Goal: Task Accomplishment & Management: Manage account settings

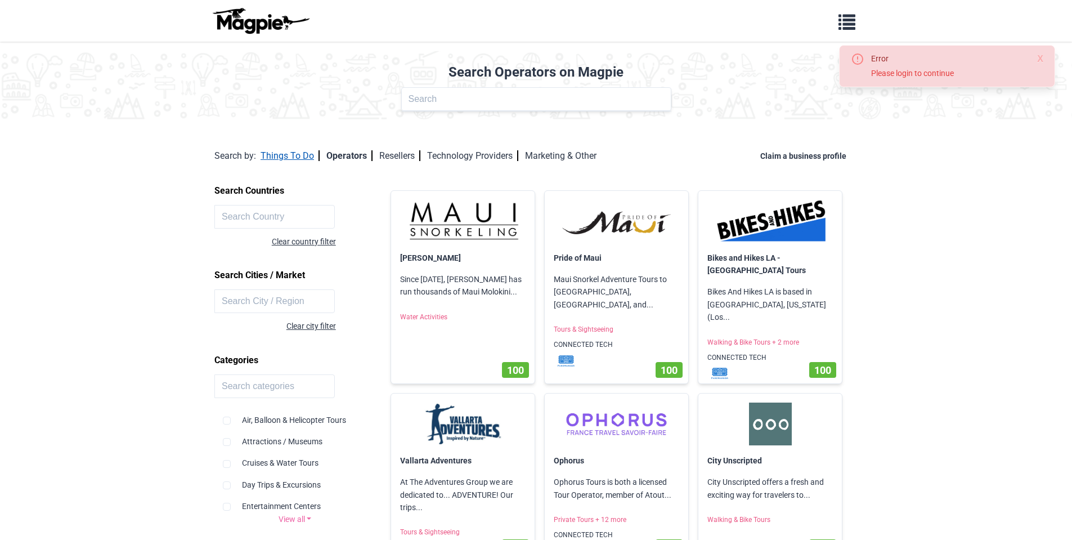
click at [284, 159] on link "Things To Do" at bounding box center [290, 155] width 59 height 11
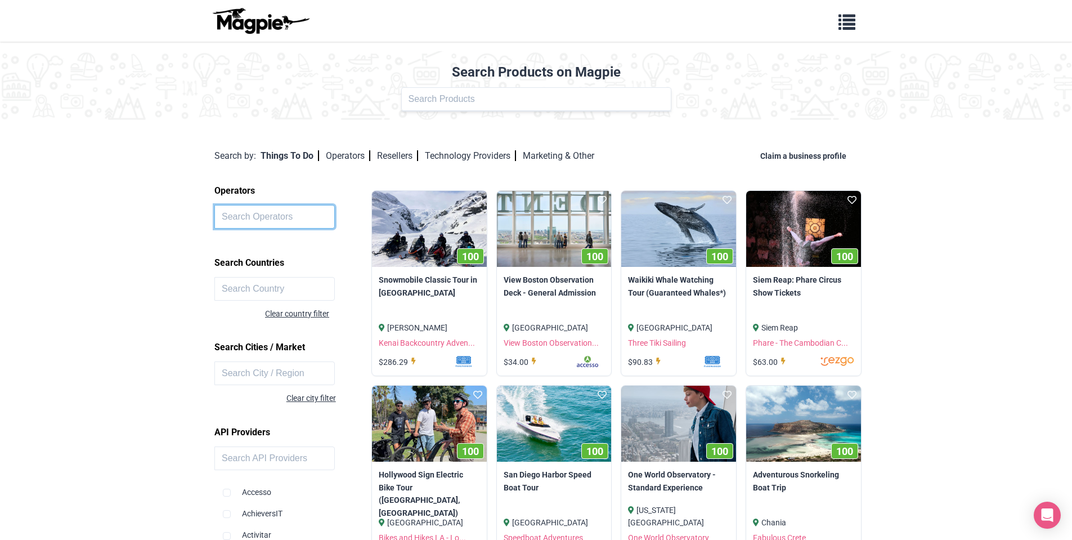
click at [285, 217] on input "text" at bounding box center [274, 217] width 120 height 24
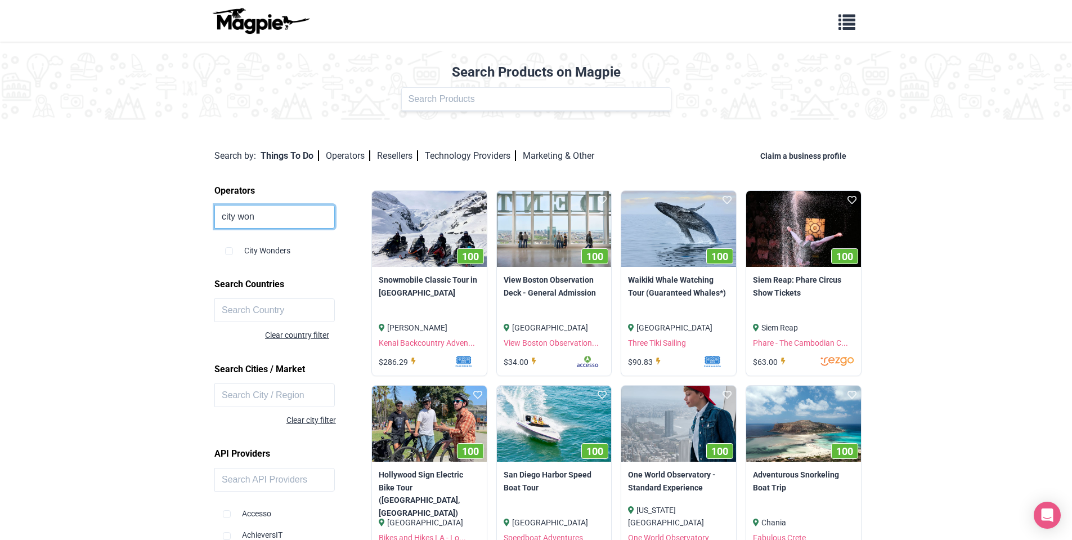
type input "city won"
click at [234, 252] on div "City Wonders" at bounding box center [296, 245] width 142 height 21
click at [228, 254] on input "checkbox" at bounding box center [229, 251] width 8 height 8
checkbox input "true"
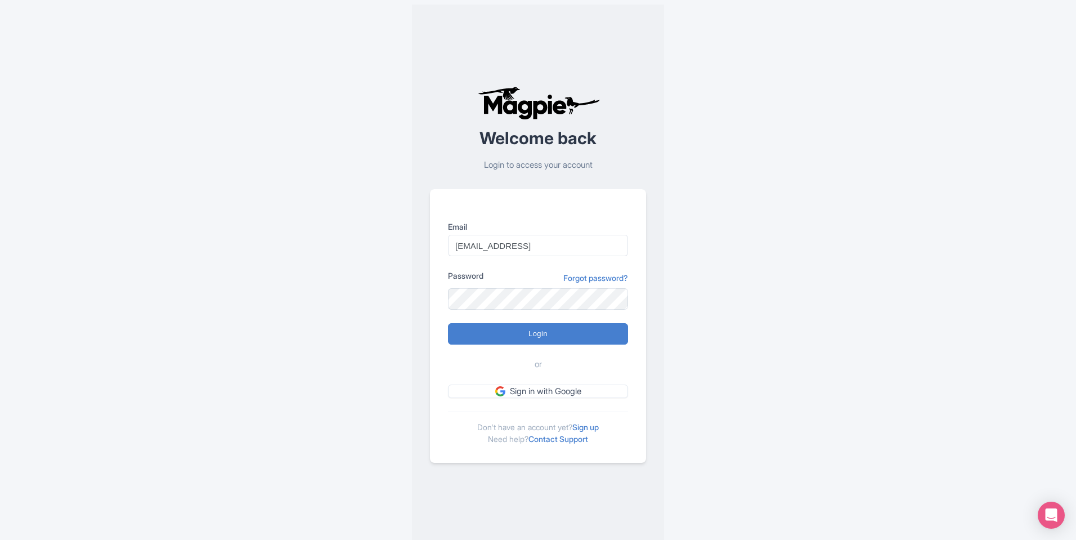
type input "[EMAIL_ADDRESS][DOMAIN_NAME]"
click at [524, 339] on input "Login" at bounding box center [538, 333] width 180 height 21
type input "Logging in..."
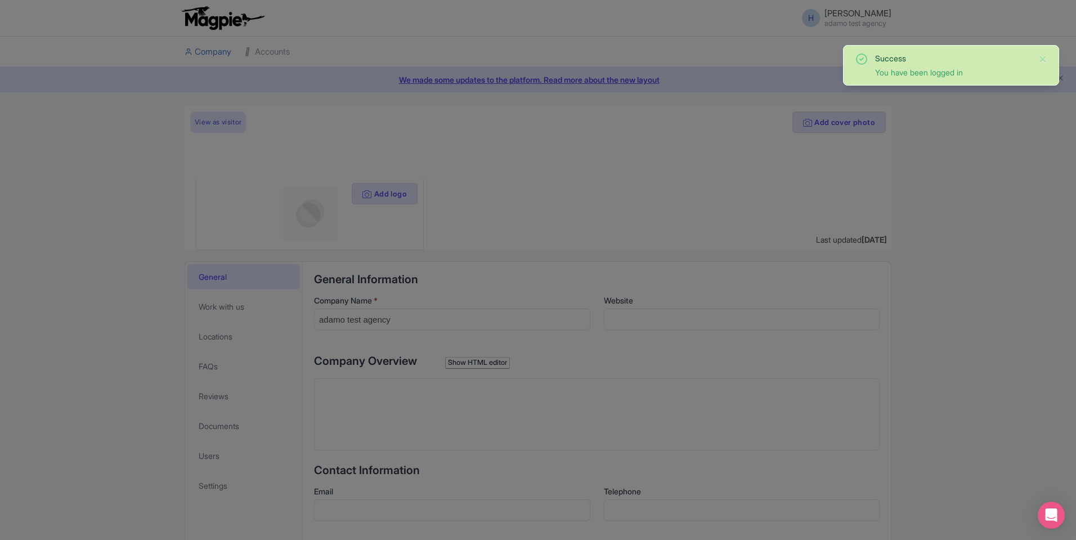
click at [449, 288] on div at bounding box center [538, 270] width 1076 height 540
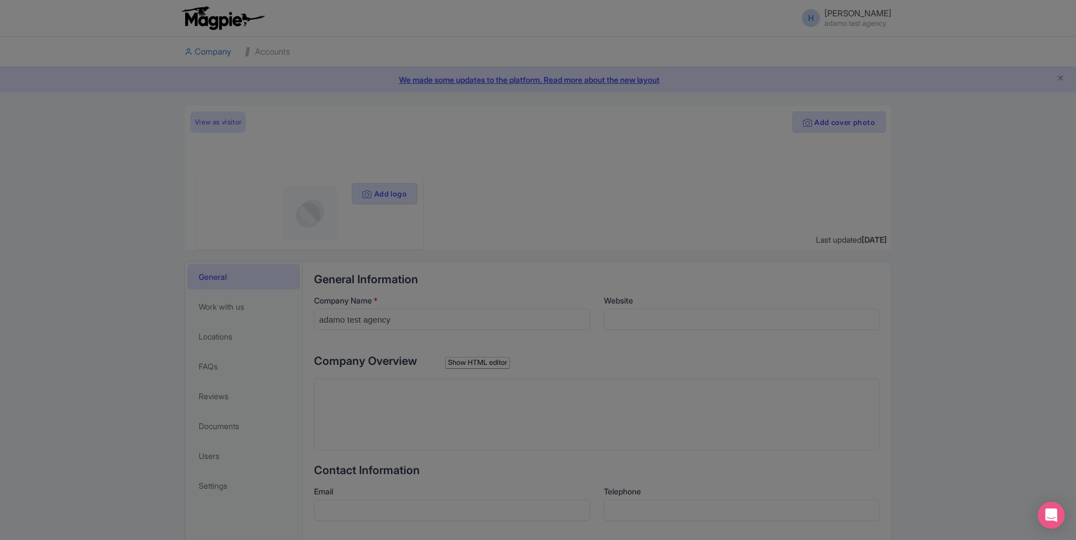
click at [794, 216] on div at bounding box center [538, 270] width 1076 height 540
click at [266, 46] on div at bounding box center [538, 270] width 1076 height 540
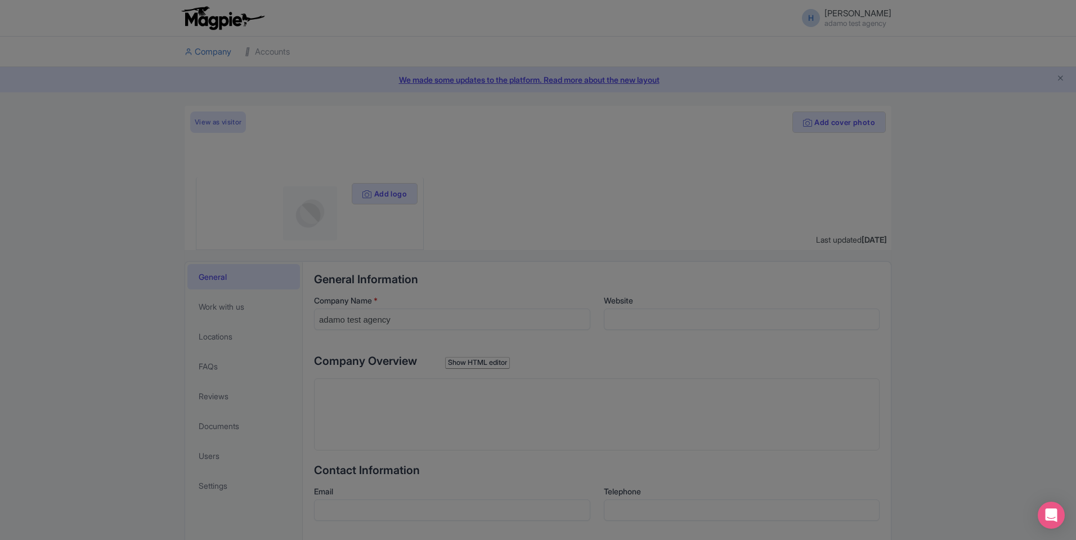
click at [266, 46] on div at bounding box center [538, 270] width 1076 height 540
click at [218, 51] on div at bounding box center [538, 270] width 1076 height 540
click at [267, 51] on div at bounding box center [538, 270] width 1076 height 540
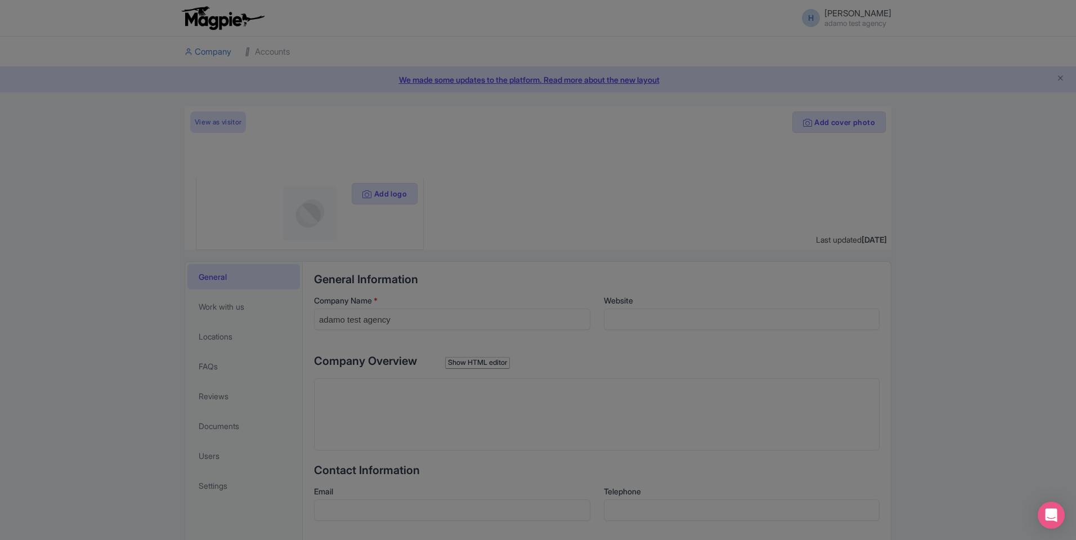
click at [231, 58] on div at bounding box center [538, 270] width 1076 height 540
click at [244, 56] on div at bounding box center [538, 270] width 1076 height 540
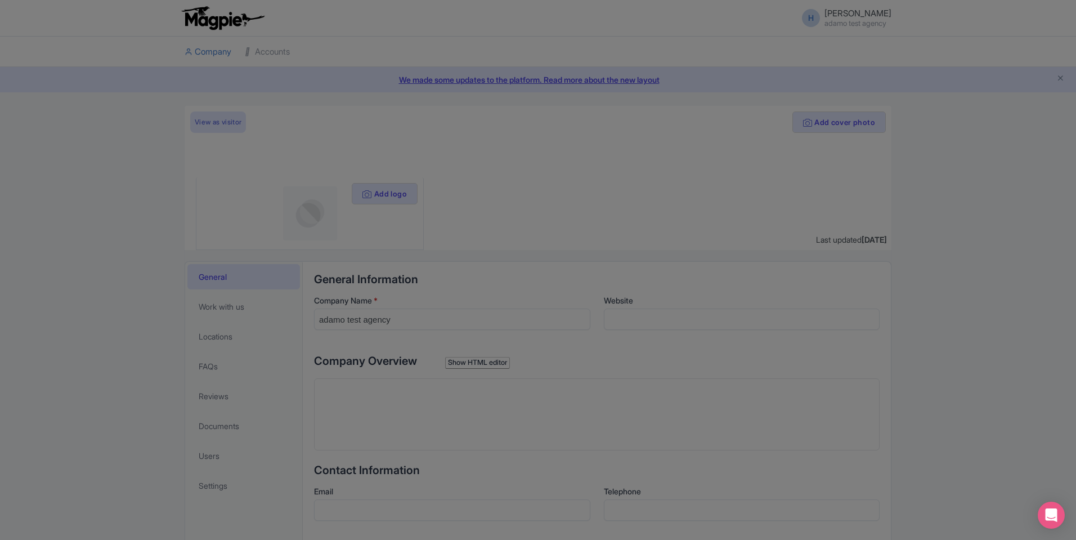
click at [244, 56] on div at bounding box center [538, 270] width 1076 height 540
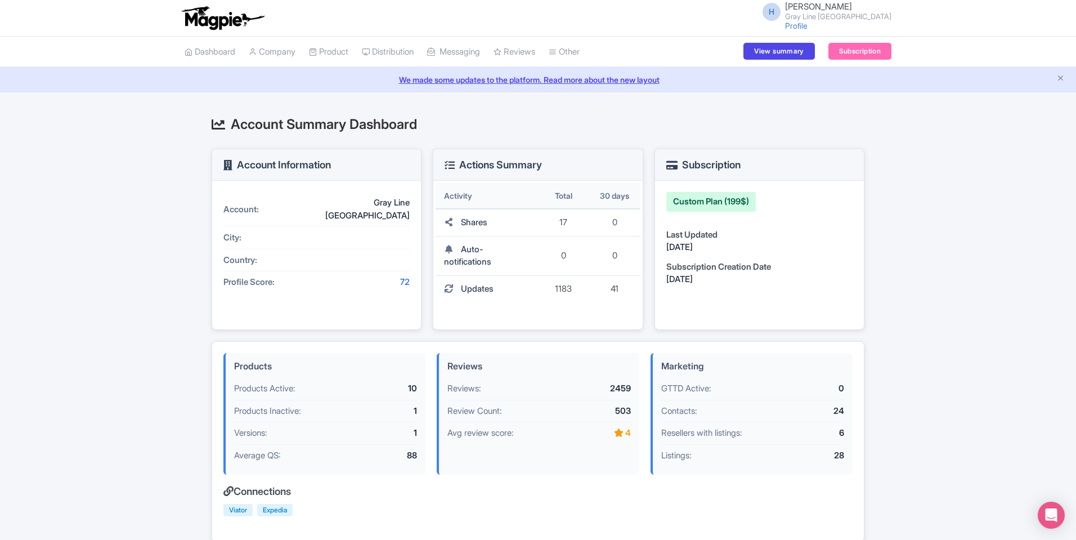
click at [864, 13] on small "Gray Line [GEOGRAPHIC_DATA]" at bounding box center [838, 16] width 106 height 7
click at [836, 93] on link "Sign out" at bounding box center [837, 87] width 107 height 17
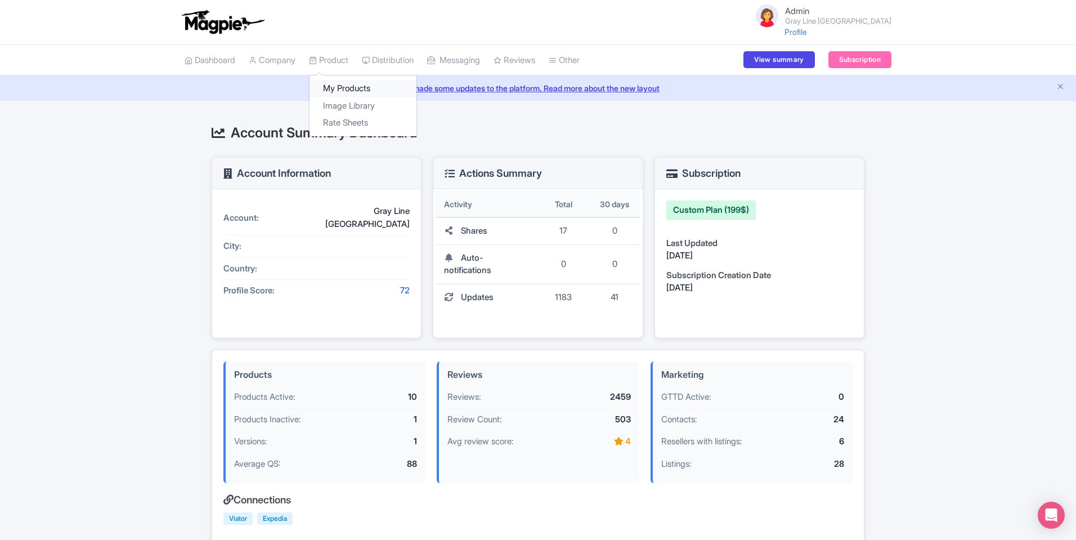
click at [346, 87] on link "My Products" at bounding box center [363, 88] width 107 height 17
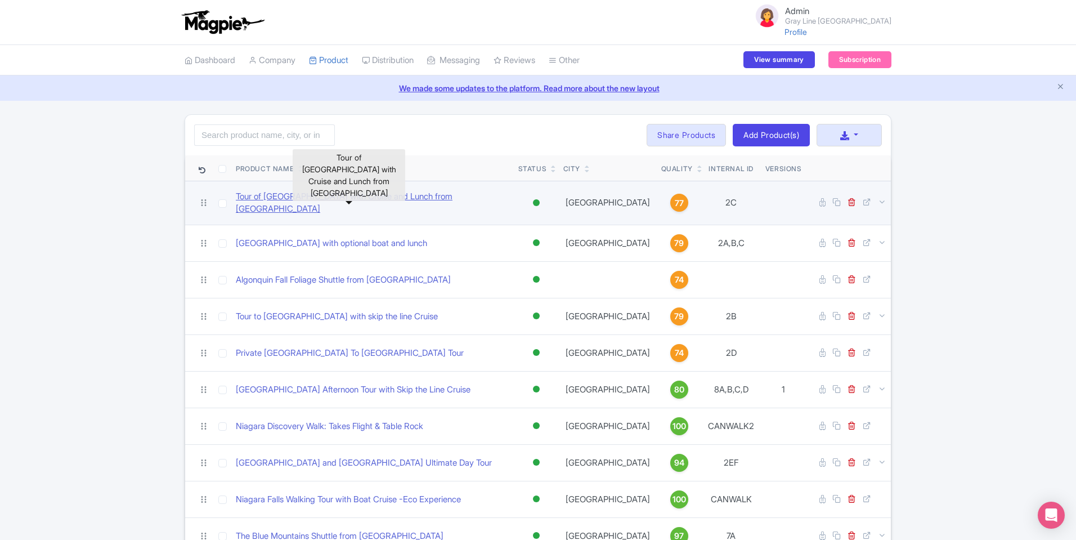
click at [304, 200] on link "Tour of Niagara Falls with Cruise and Lunch from Toronto" at bounding box center [373, 202] width 274 height 25
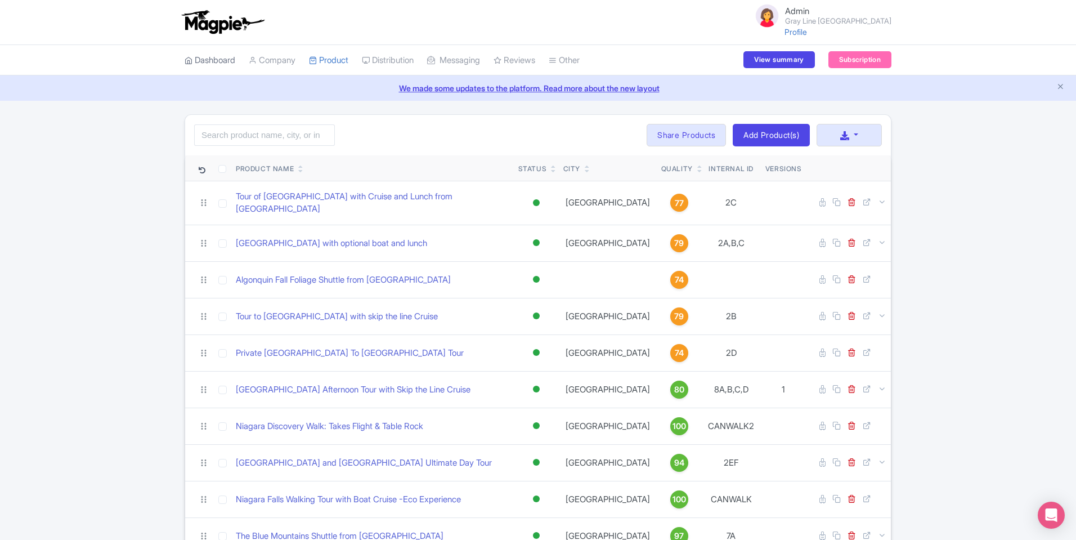
click at [209, 58] on link "Dashboard" at bounding box center [210, 60] width 51 height 31
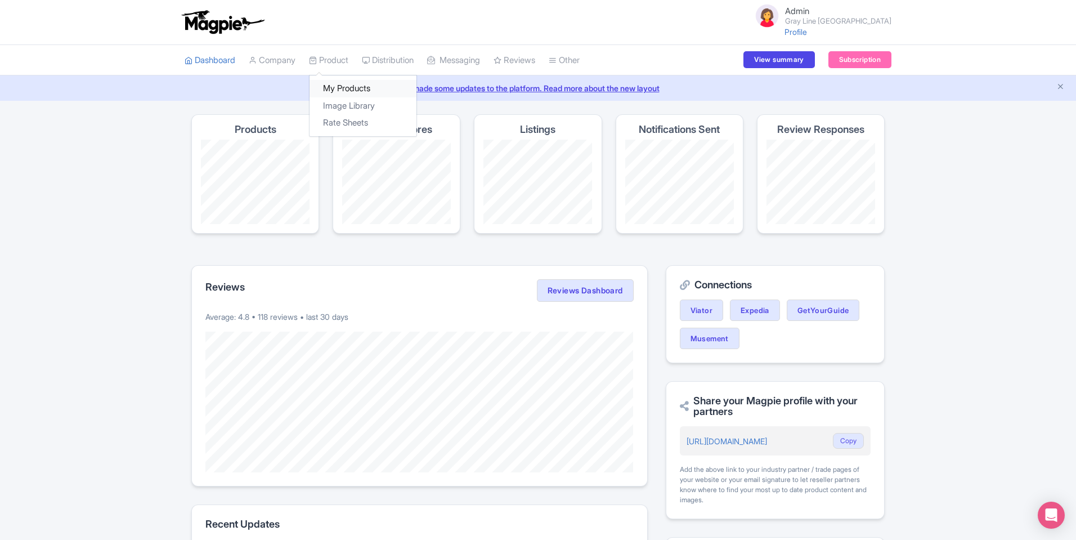
click at [336, 86] on link "My Products" at bounding box center [363, 88] width 107 height 17
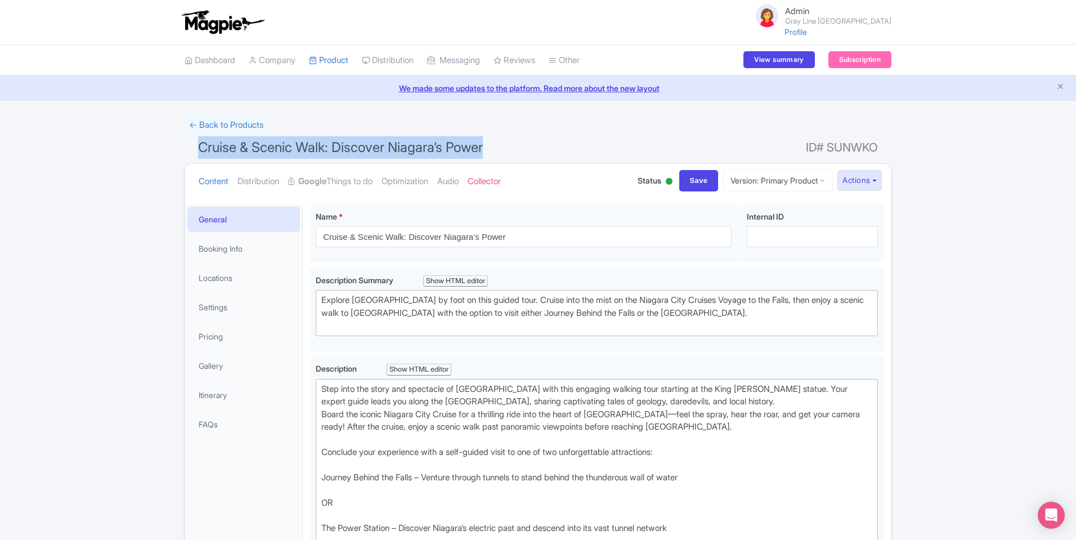
drag, startPoint x: 195, startPoint y: 144, endPoint x: 504, endPoint y: 141, distance: 309.0
click at [504, 141] on h1 "Cruise & Scenic Walk: Discover Niagara’s Power ID# SUNWKO" at bounding box center [538, 149] width 707 height 27
copy span "Cruise & Scenic Walk: Discover Niagara’s Power"
click at [256, 126] on link "← Back to Products" at bounding box center [226, 125] width 83 height 22
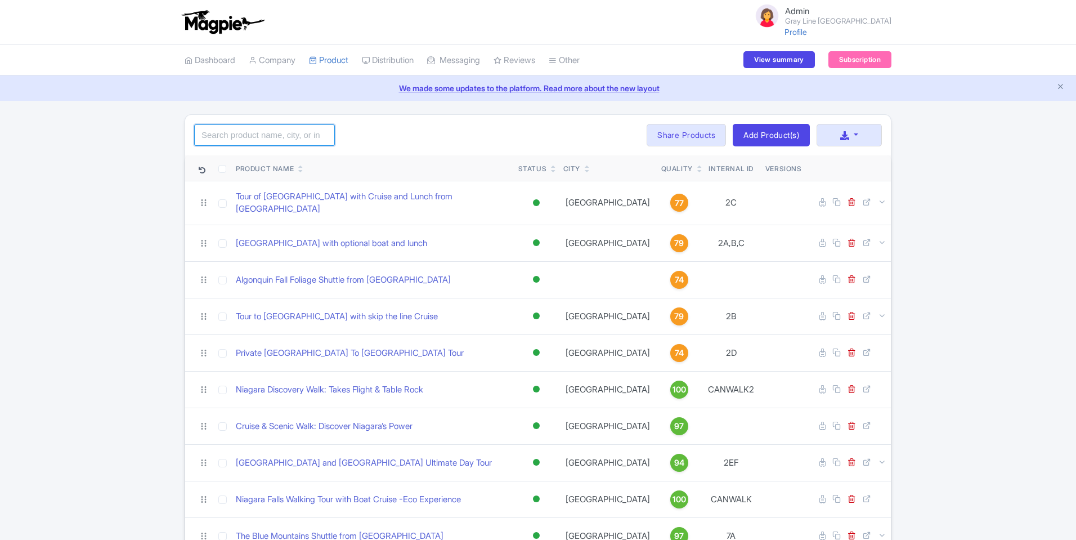
click at [280, 128] on input "search" at bounding box center [264, 134] width 141 height 21
paste input "Cruise & Scenic Walk: Discover Niagara’s Power"
type input "Cruise & Scenic Walk: Discover Niagara’s Power"
click button "Search" at bounding box center [0, 0] width 0 height 0
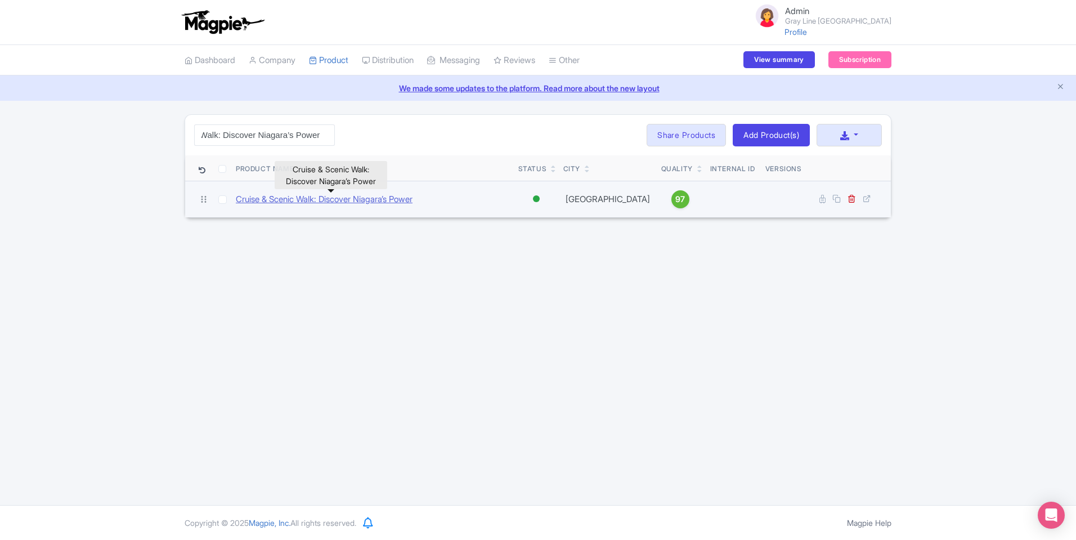
click at [337, 199] on link "Cruise & Scenic Walk: Discover Niagara’s Power" at bounding box center [324, 199] width 177 height 13
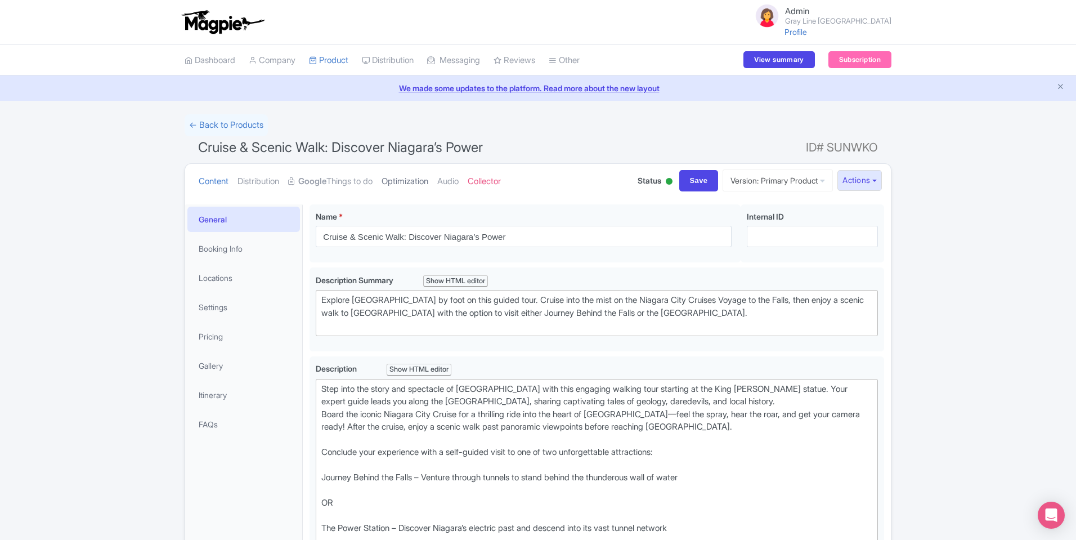
click at [401, 190] on link "Optimization" at bounding box center [405, 181] width 47 height 35
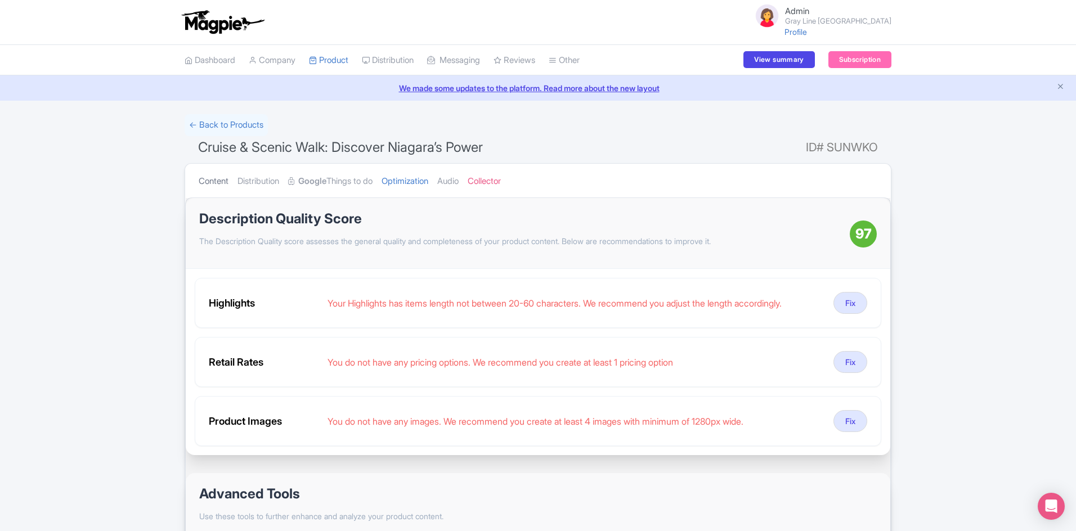
click at [220, 180] on link "Content" at bounding box center [214, 181] width 30 height 35
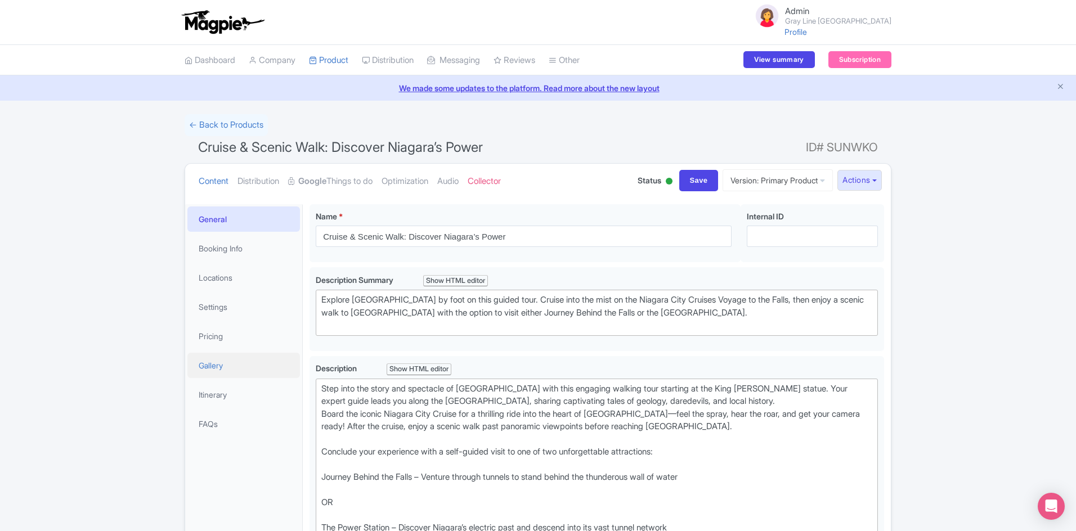
click at [243, 371] on link "Gallery" at bounding box center [243, 365] width 113 height 25
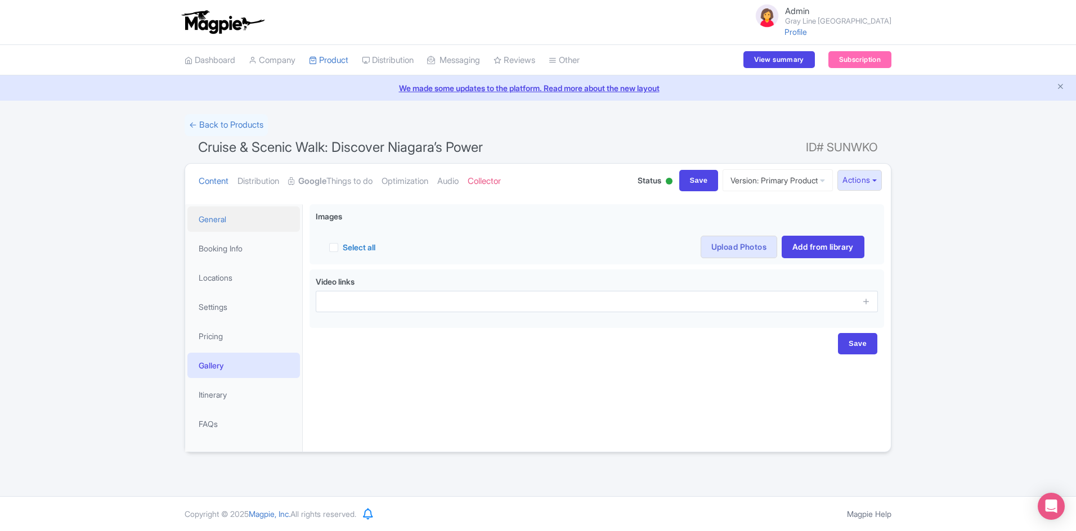
click at [240, 211] on link "General" at bounding box center [243, 219] width 113 height 25
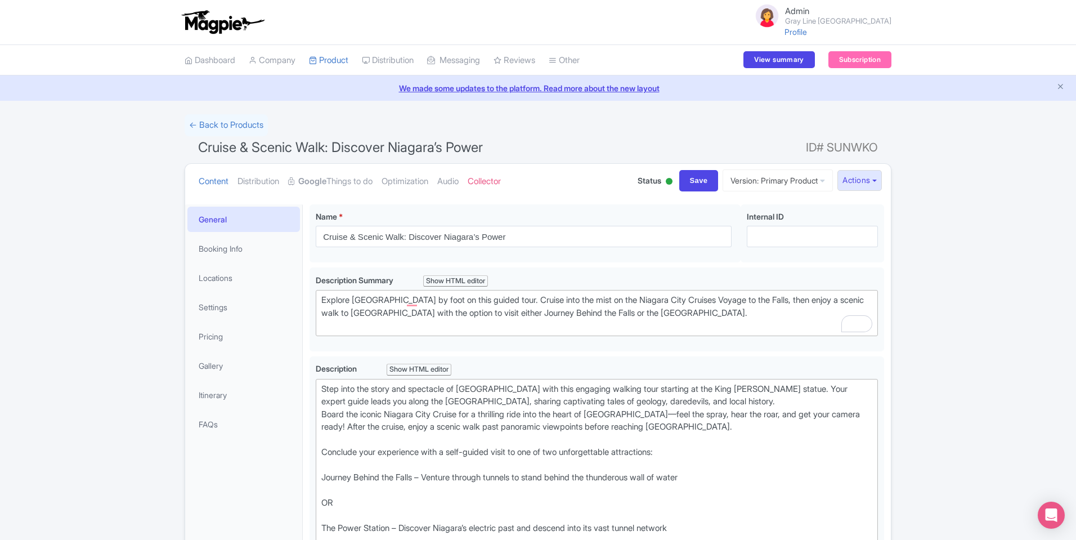
type trix-editor "<div>Step into the story and spectacle of Niagara Falls with this engaging walk…"
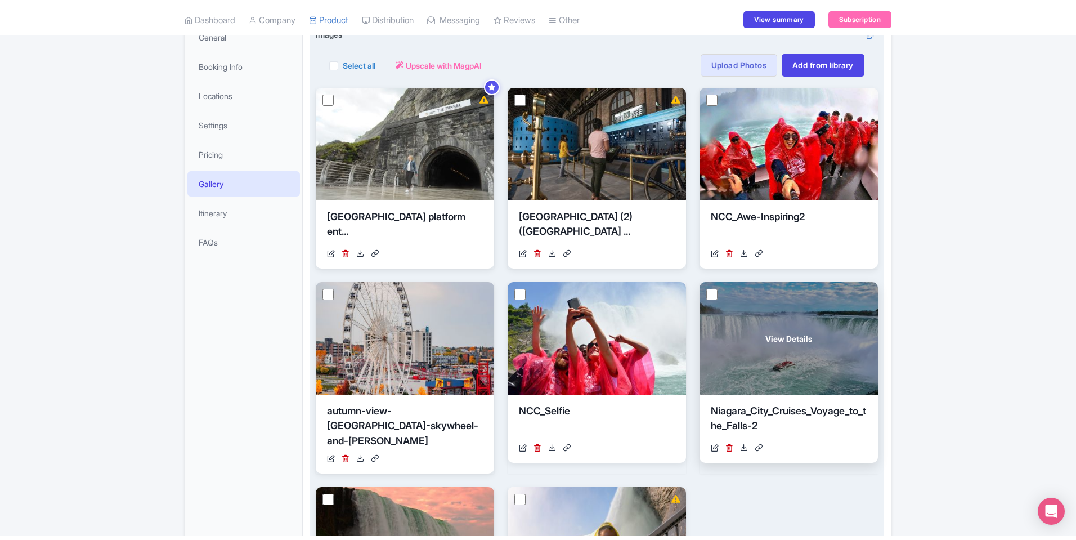
scroll to position [101, 0]
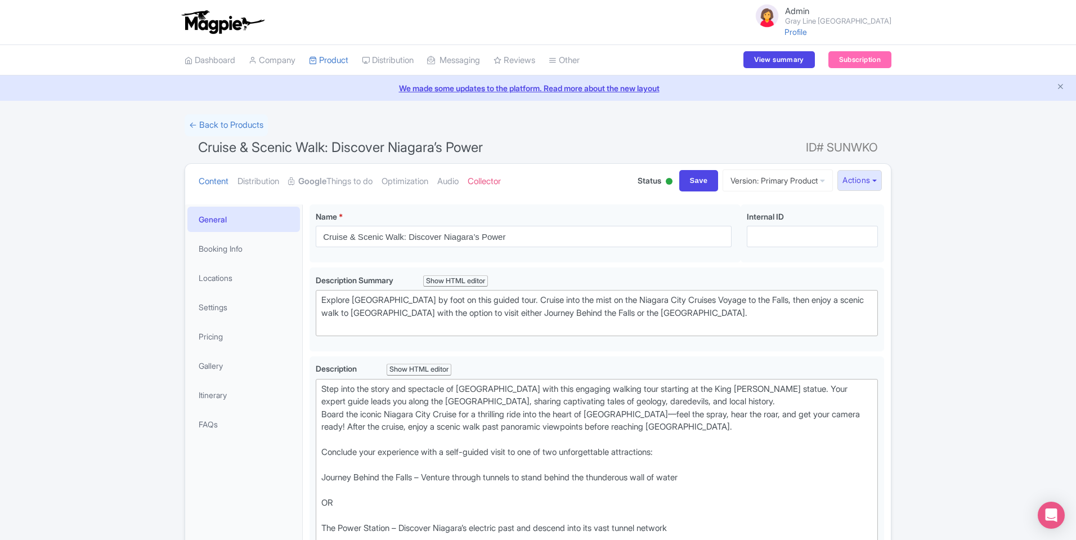
click at [249, 365] on link "Gallery" at bounding box center [243, 365] width 113 height 25
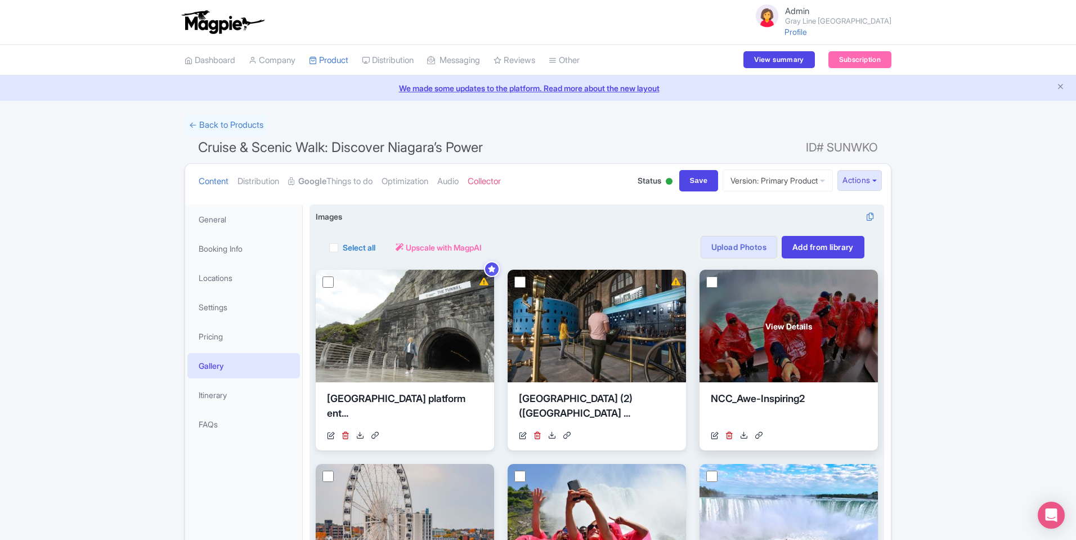
click at [806, 349] on div "View Details" at bounding box center [789, 326] width 178 height 113
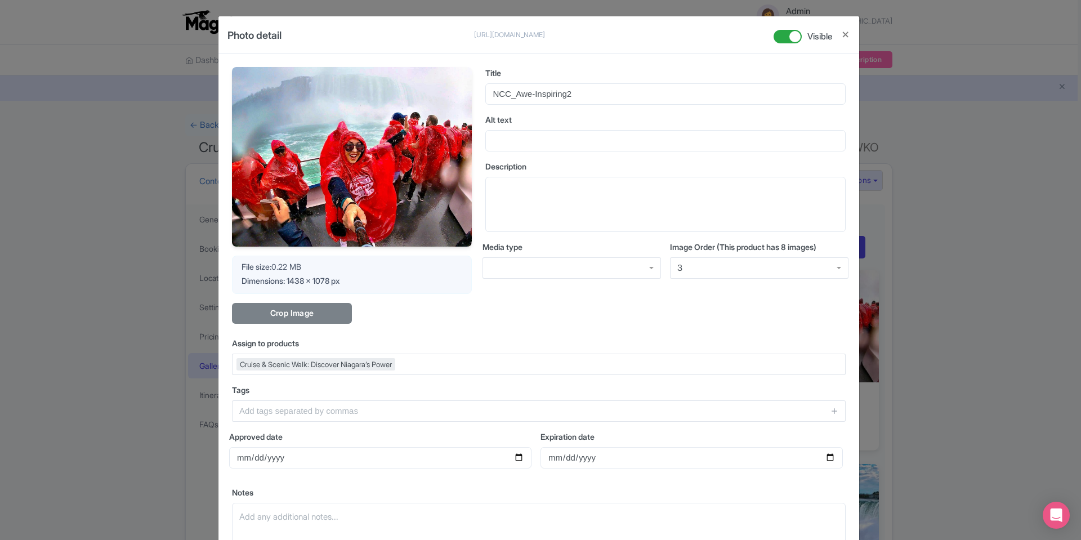
click at [905, 331] on div "Photo detail https://res.cloudinary.com/hfyvkoyi1/image/upload/v1754423219/NCC_…" at bounding box center [540, 270] width 1081 height 540
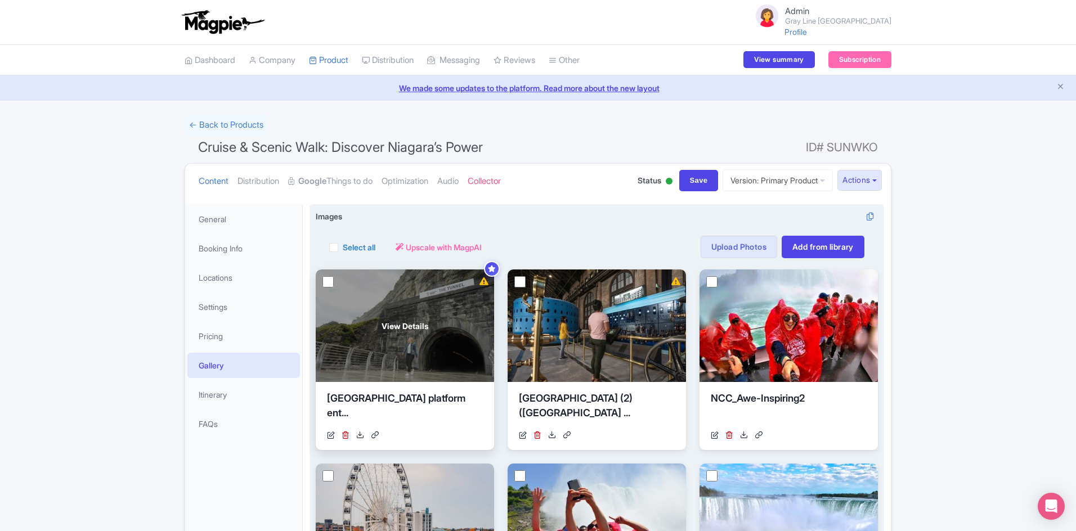
click at [429, 299] on div "View Details" at bounding box center [405, 326] width 178 height 113
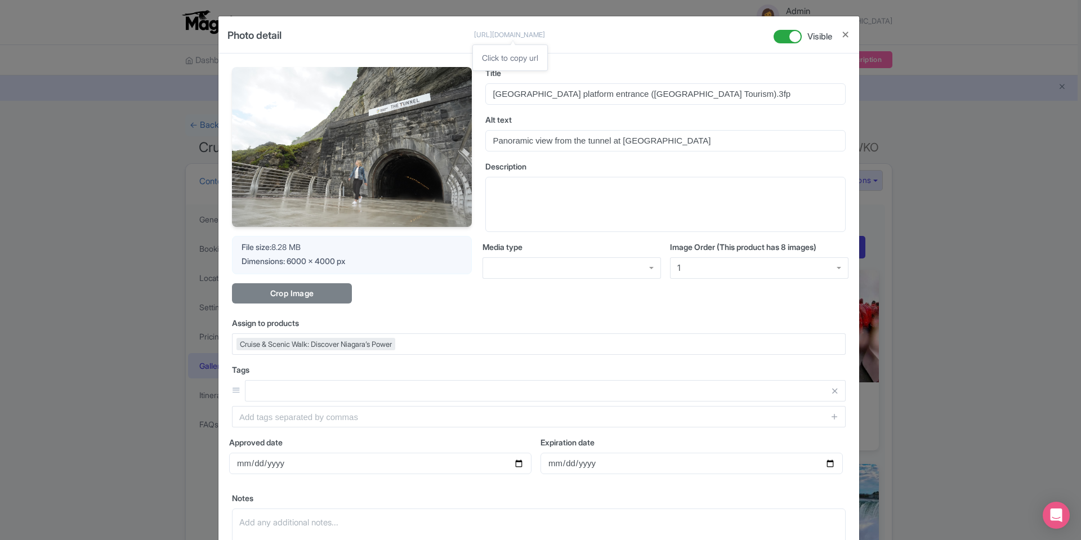
drag, startPoint x: 253, startPoint y: 38, endPoint x: 340, endPoint y: 37, distance: 86.7
click at [340, 37] on div "Photo detail https://res.cloudinary.com/hfyvkoyi1/image/upload/v1754510615/Niag…" at bounding box center [538, 34] width 640 height 37
click at [474, 52] on div "https://res.cloudinary.com/hfyvkoyi1/image/upload/v1754510615/Niagara_Parks_Pow…" at bounding box center [527, 39] width 107 height 28
drag, startPoint x: 254, startPoint y: 36, endPoint x: 328, endPoint y: 37, distance: 74.3
click at [474, 37] on p "[URL][DOMAIN_NAME]" at bounding box center [527, 35] width 107 height 10
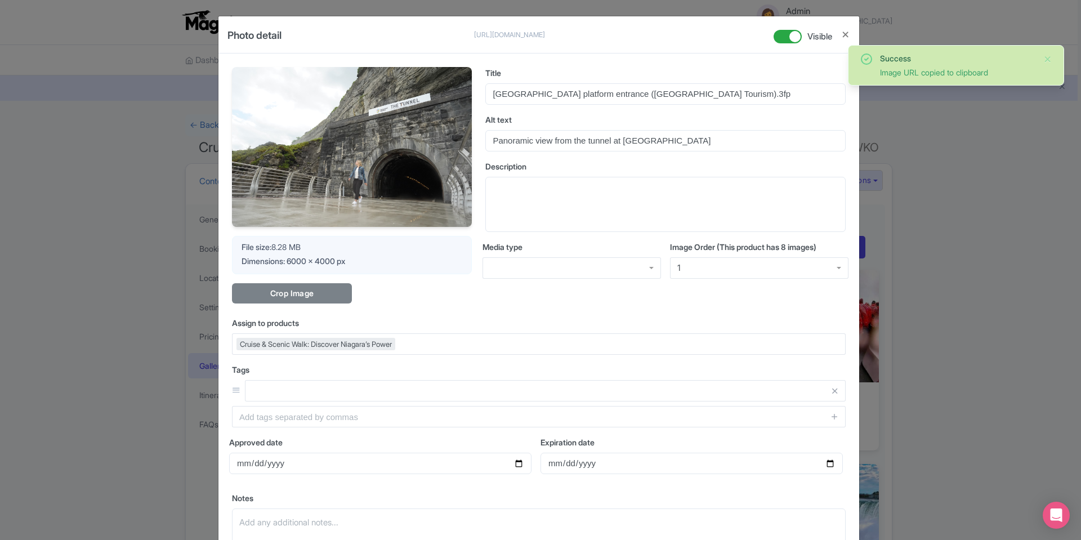
drag, startPoint x: 330, startPoint y: 51, endPoint x: 321, endPoint y: 48, distance: 8.7
click at [474, 52] on input "[URL][DOMAIN_NAME]" at bounding box center [527, 46] width 107 height 13
drag, startPoint x: 265, startPoint y: 37, endPoint x: 306, endPoint y: 35, distance: 40.5
click at [306, 35] on div "Photo detail https://res.cloudinary.com/hfyvkoyi1/image/upload/v1754510615/Niag…" at bounding box center [538, 34] width 640 height 37
click at [474, 46] on div "https://res.cloudinary.com/hfyvkoyi1/image/upload/v1754510615/Niagara_Parks_Pow…" at bounding box center [527, 39] width 107 height 28
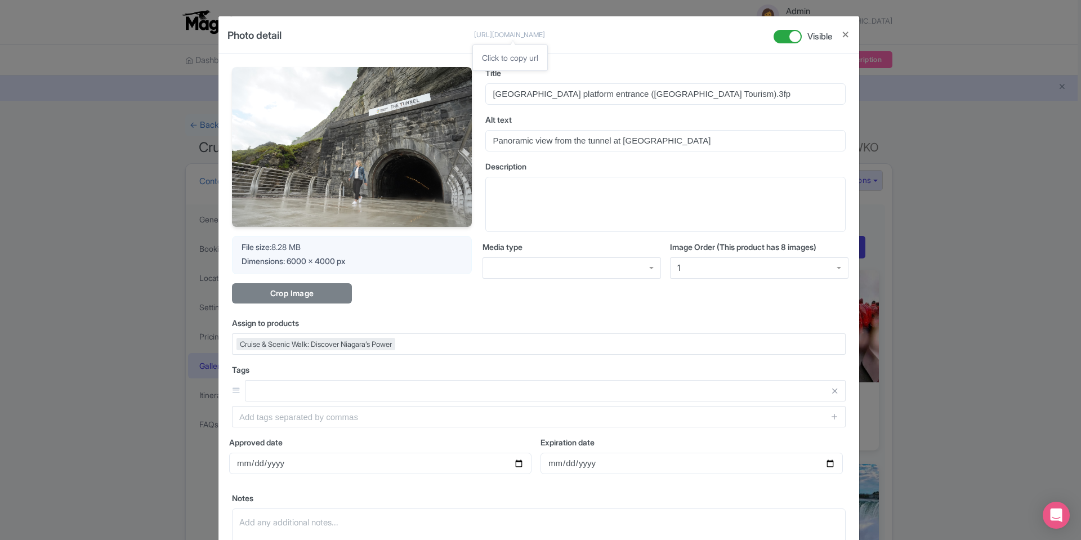
drag, startPoint x: 256, startPoint y: 35, endPoint x: 769, endPoint y: 38, distance: 513.3
click at [581, 38] on p "[URL][DOMAIN_NAME]" at bounding box center [527, 35] width 107 height 10
copy p "[URL][DOMAIN_NAME]"
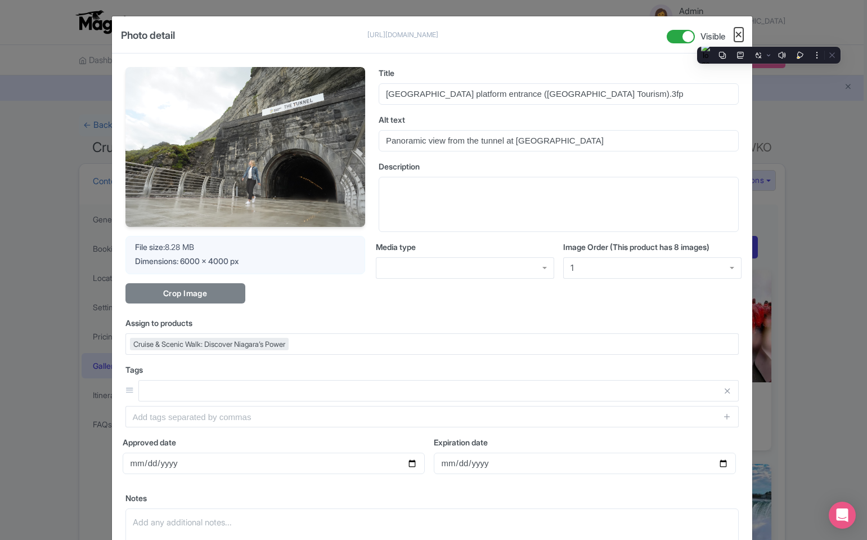
click at [735, 36] on button "Close" at bounding box center [738, 35] width 9 height 14
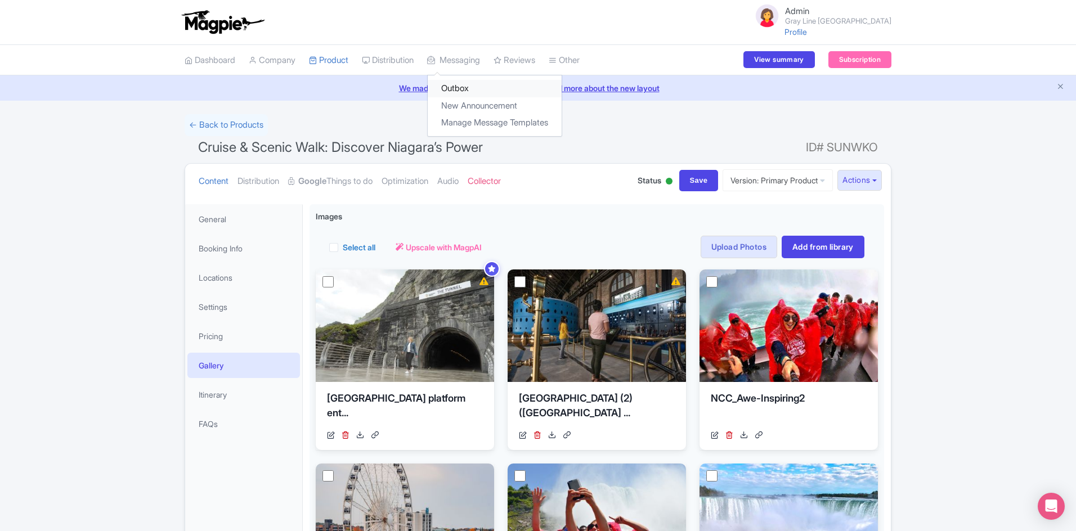
click at [473, 88] on link "Outbox" at bounding box center [495, 88] width 134 height 17
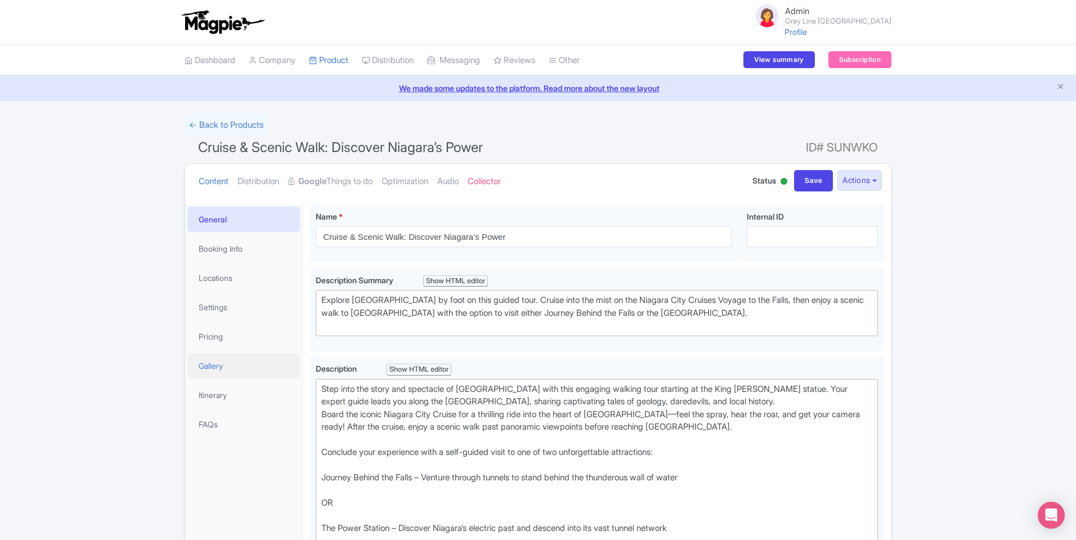
click at [241, 364] on link "Gallery" at bounding box center [243, 365] width 113 height 25
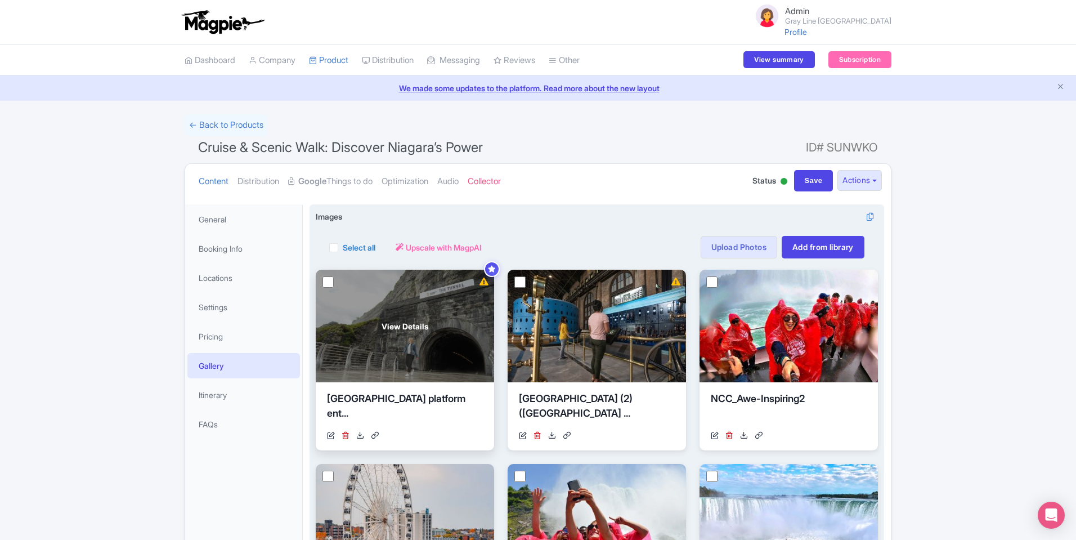
click at [475, 344] on div "View Details" at bounding box center [405, 326] width 178 height 113
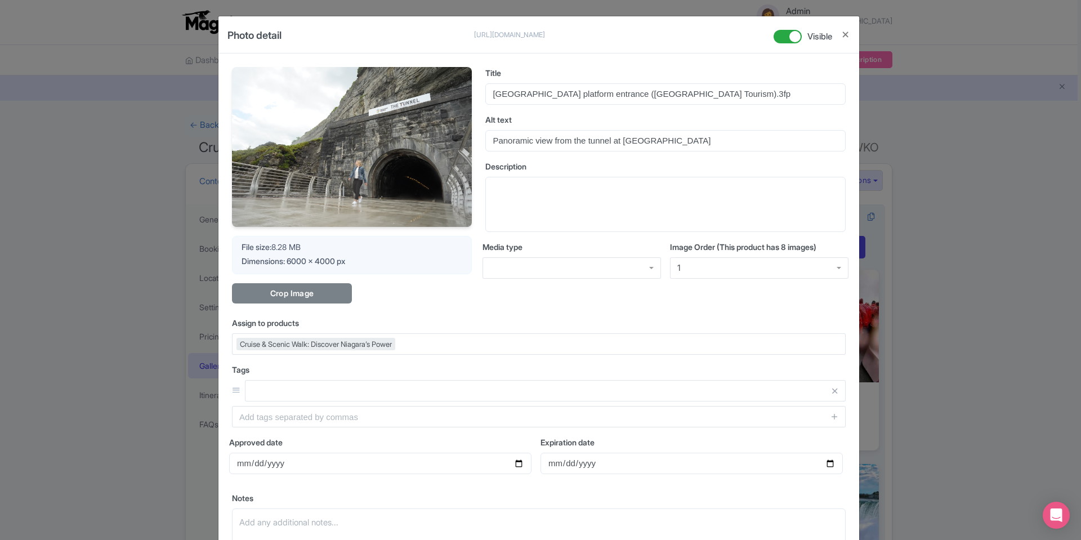
click at [475, 344] on div "Cruise & Scenic Walk: Discover Niagara’s Power" at bounding box center [538, 343] width 613 height 21
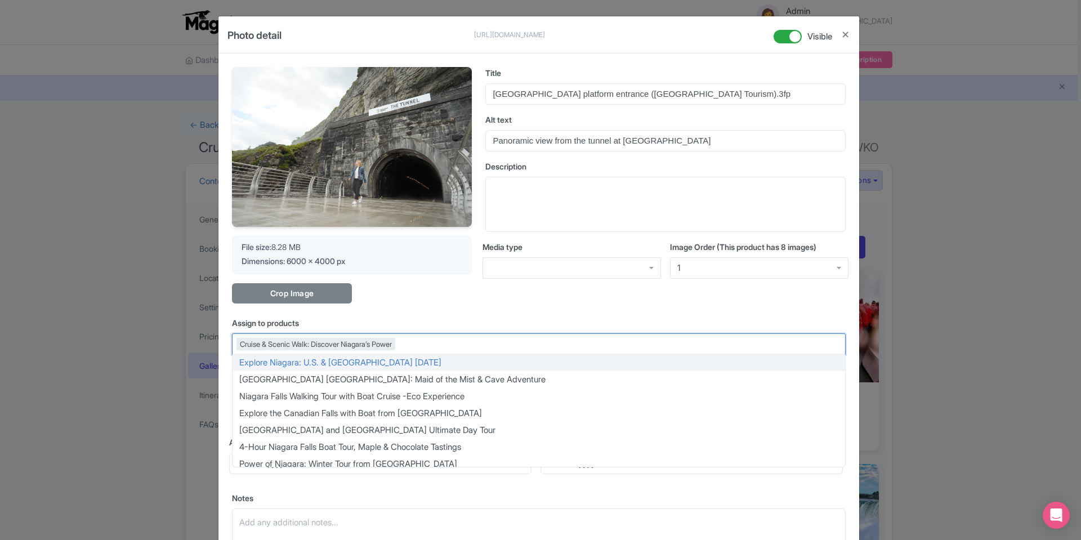
click at [504, 317] on div "Your Image is being upscaled File size: 8.28 MB Dimensions: 6000 x 4000 px Crop…" at bounding box center [538, 319] width 640 height 533
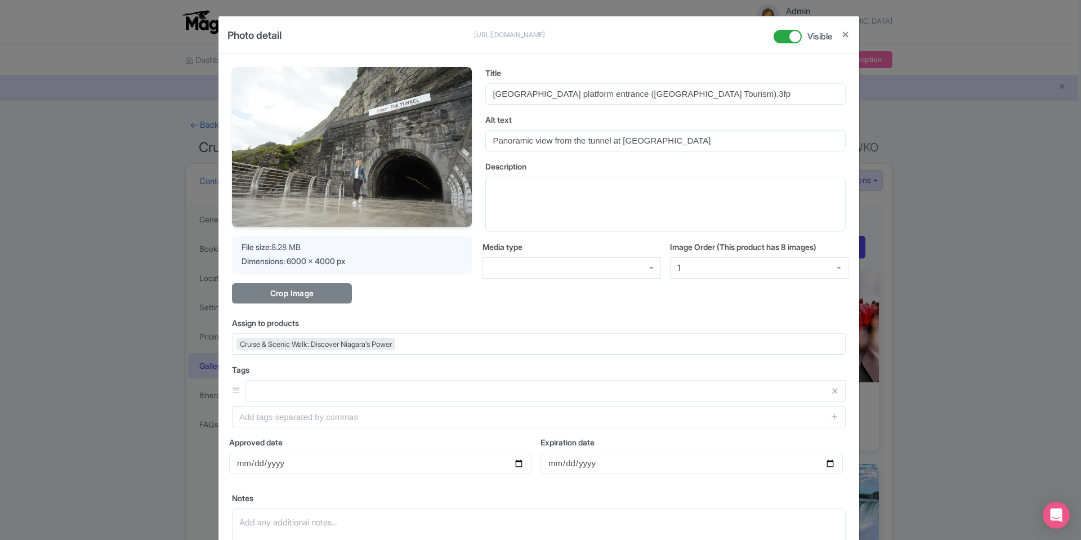
click at [1040, 275] on div "Photo detail https://res.cloudinary.com/hfyvkoyi1/image/upload/v1754510615/Niag…" at bounding box center [540, 270] width 1081 height 540
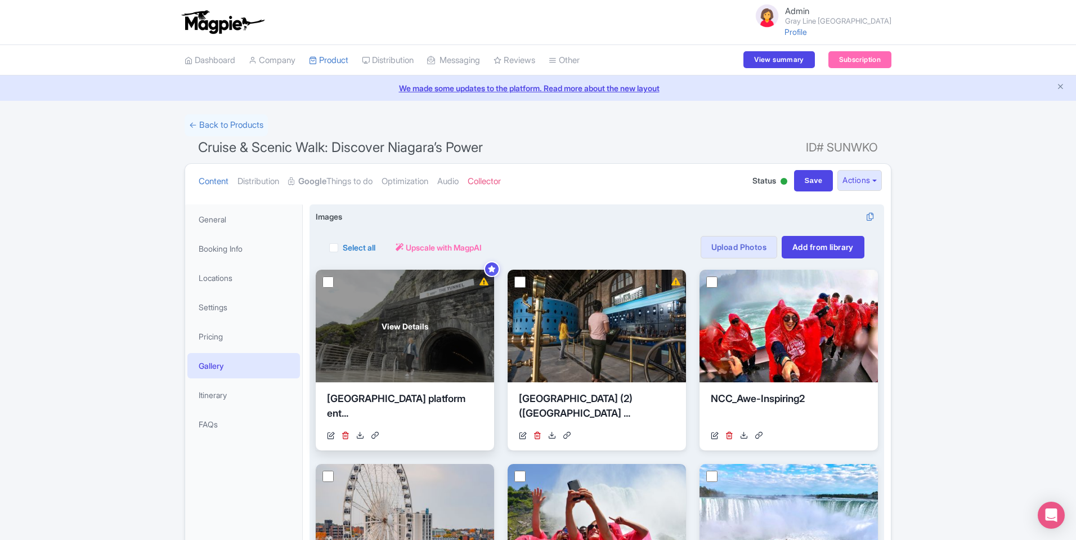
click at [397, 337] on div "View Details" at bounding box center [405, 326] width 178 height 113
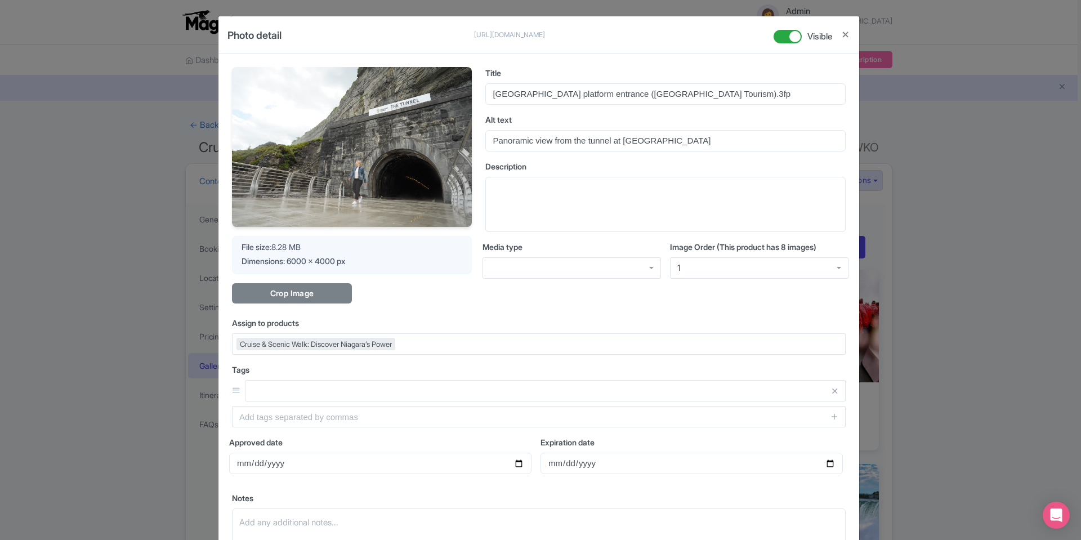
click at [900, 215] on div "Photo detail https://res.cloudinary.com/hfyvkoyi1/image/upload/v1754510615/Niag…" at bounding box center [540, 270] width 1081 height 540
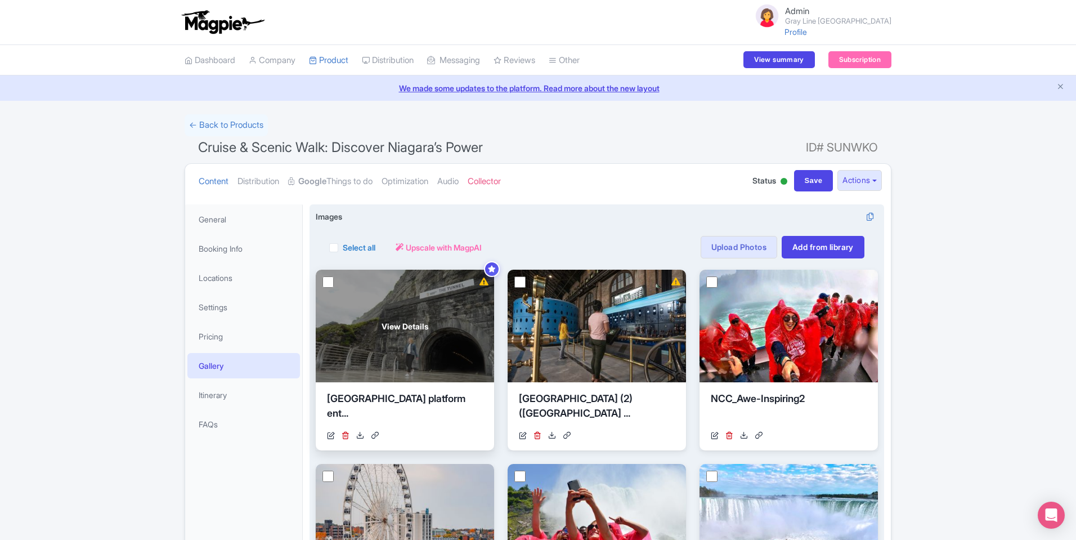
click at [424, 347] on div "View Details" at bounding box center [405, 326] width 178 height 113
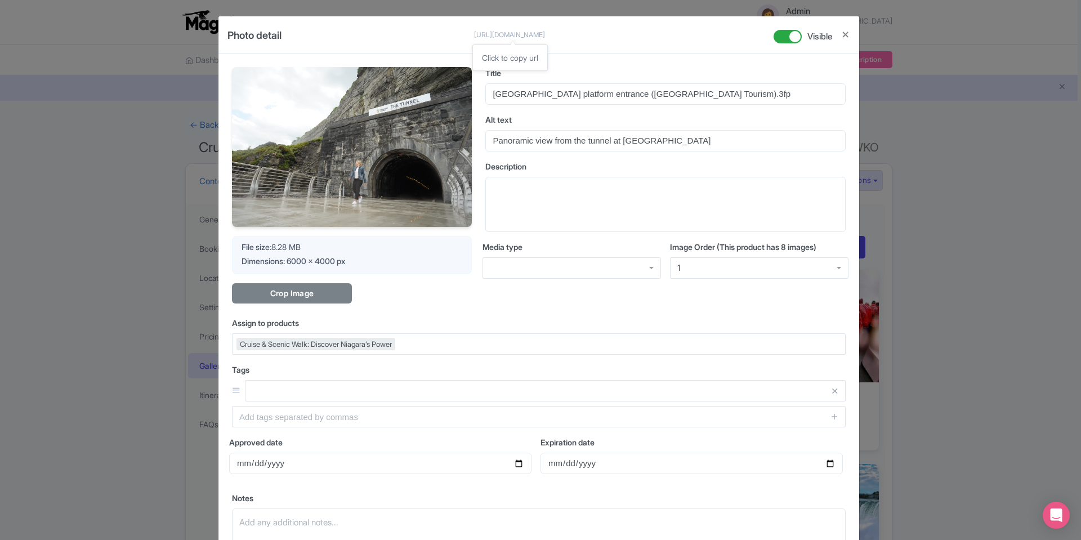
click at [573, 32] on p "[URL][DOMAIN_NAME]" at bounding box center [527, 35] width 107 height 10
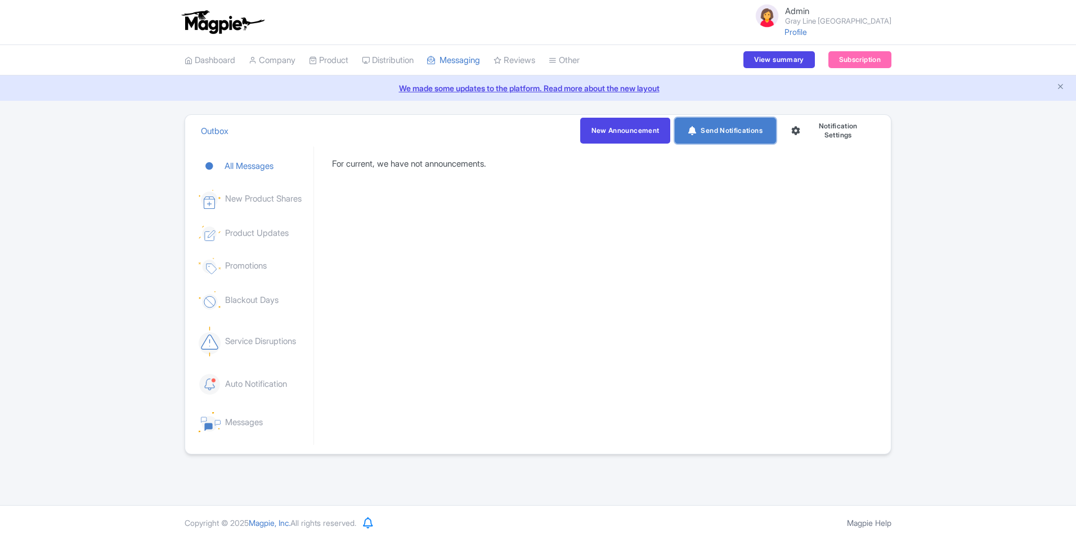
click at [709, 139] on link "Send Notifications" at bounding box center [725, 131] width 101 height 26
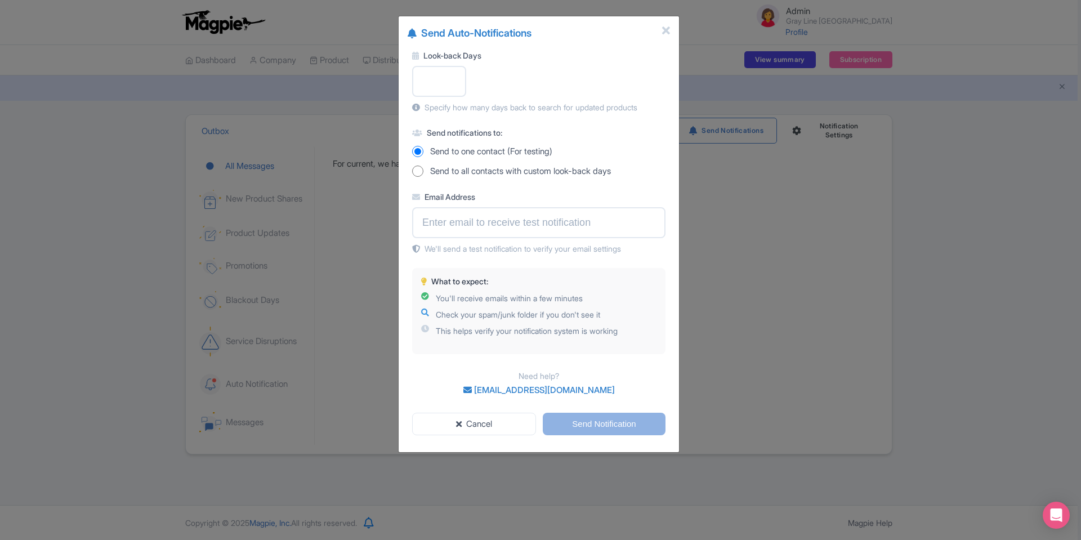
click at [707, 199] on div "Send Auto-Notifications Look-back Days Specify how many days back to search for…" at bounding box center [540, 270] width 1081 height 540
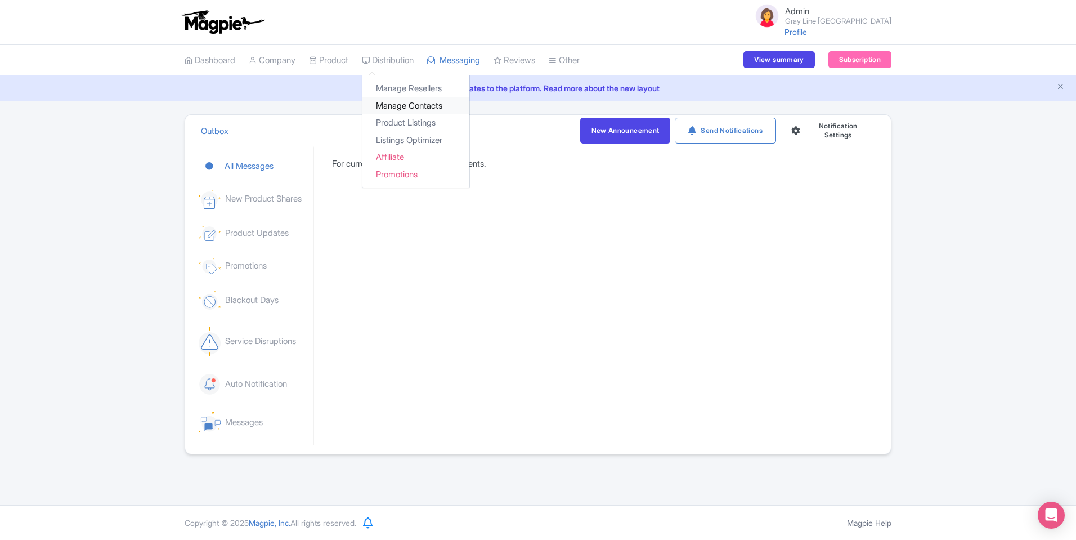
click at [397, 107] on link "Manage Contacts" at bounding box center [415, 105] width 107 height 17
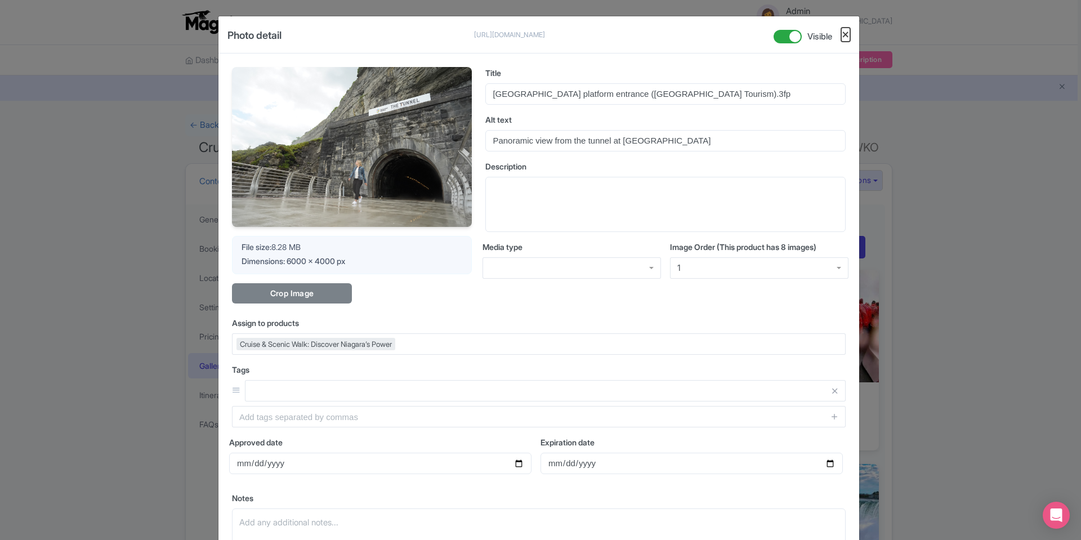
click at [848, 35] on button "Close" at bounding box center [845, 35] width 9 height 14
